Goal: Task Accomplishment & Management: Manage account settings

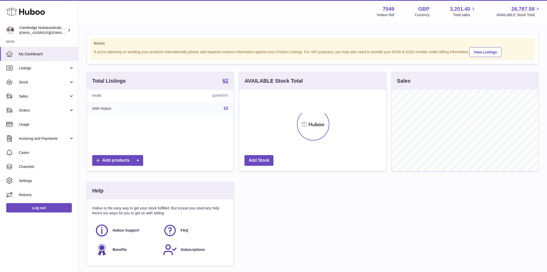
scroll to position [81, 146]
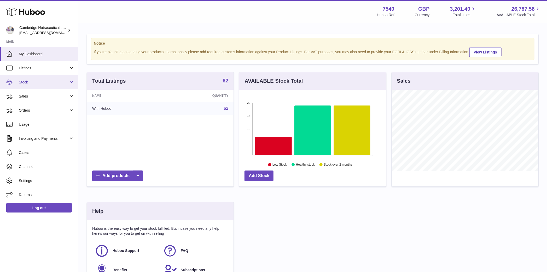
click at [26, 79] on link "Stock" at bounding box center [39, 82] width 78 height 14
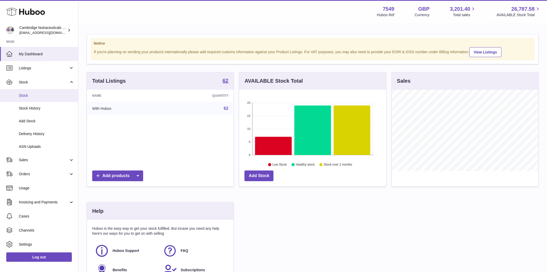
click at [21, 95] on span "Stock" at bounding box center [46, 95] width 55 height 5
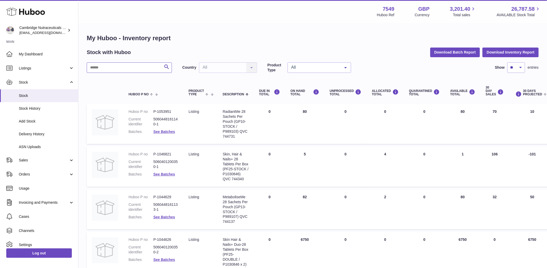
click at [133, 70] on input "text" at bounding box center [129, 67] width 85 height 10
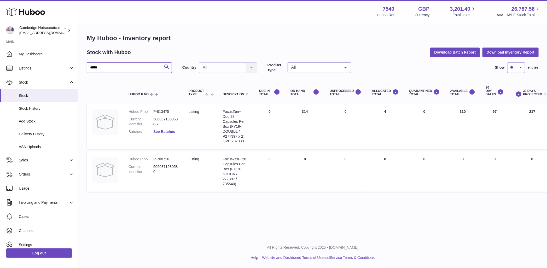
type input "*****"
click at [164, 133] on link "See Batches" at bounding box center [164, 131] width 22 height 4
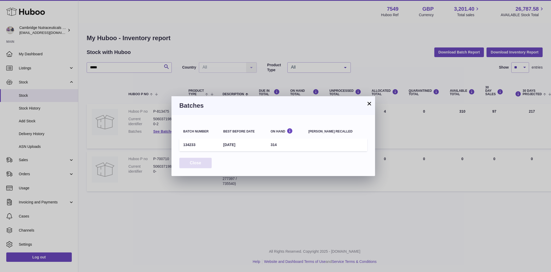
click at [196, 166] on button "Close" at bounding box center [195, 163] width 32 height 11
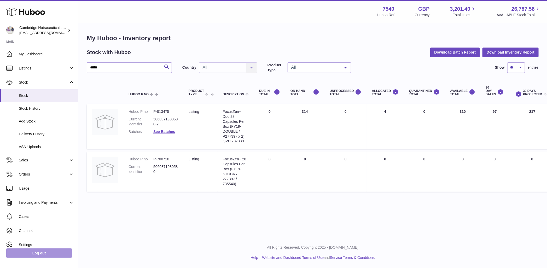
click at [41, 257] on link "Log out" at bounding box center [39, 252] width 66 height 9
